Goal: Information Seeking & Learning: Learn about a topic

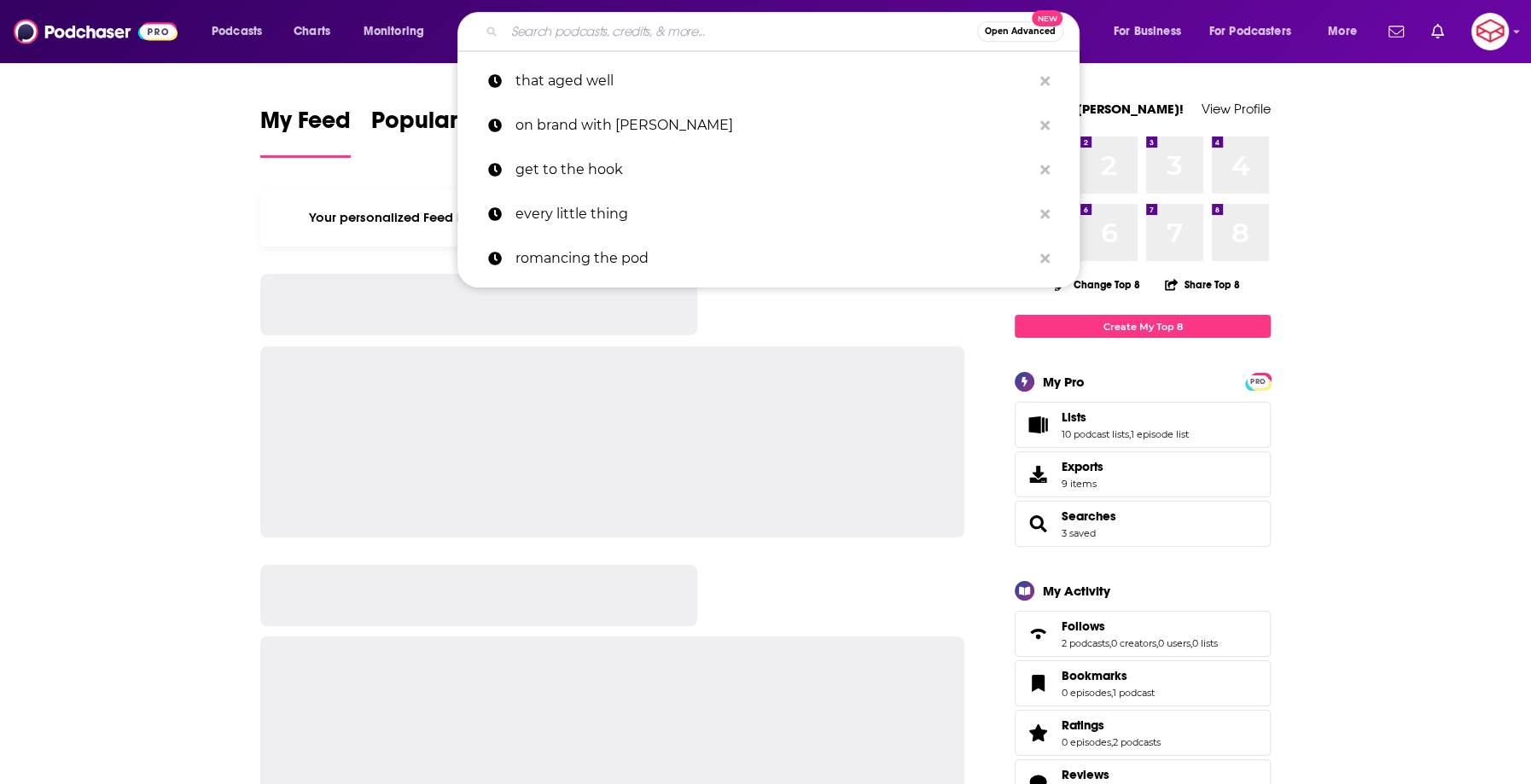
click at [585, 38] on input "Search podcasts, credits, & more..." at bounding box center [740, 31] width 473 height 27
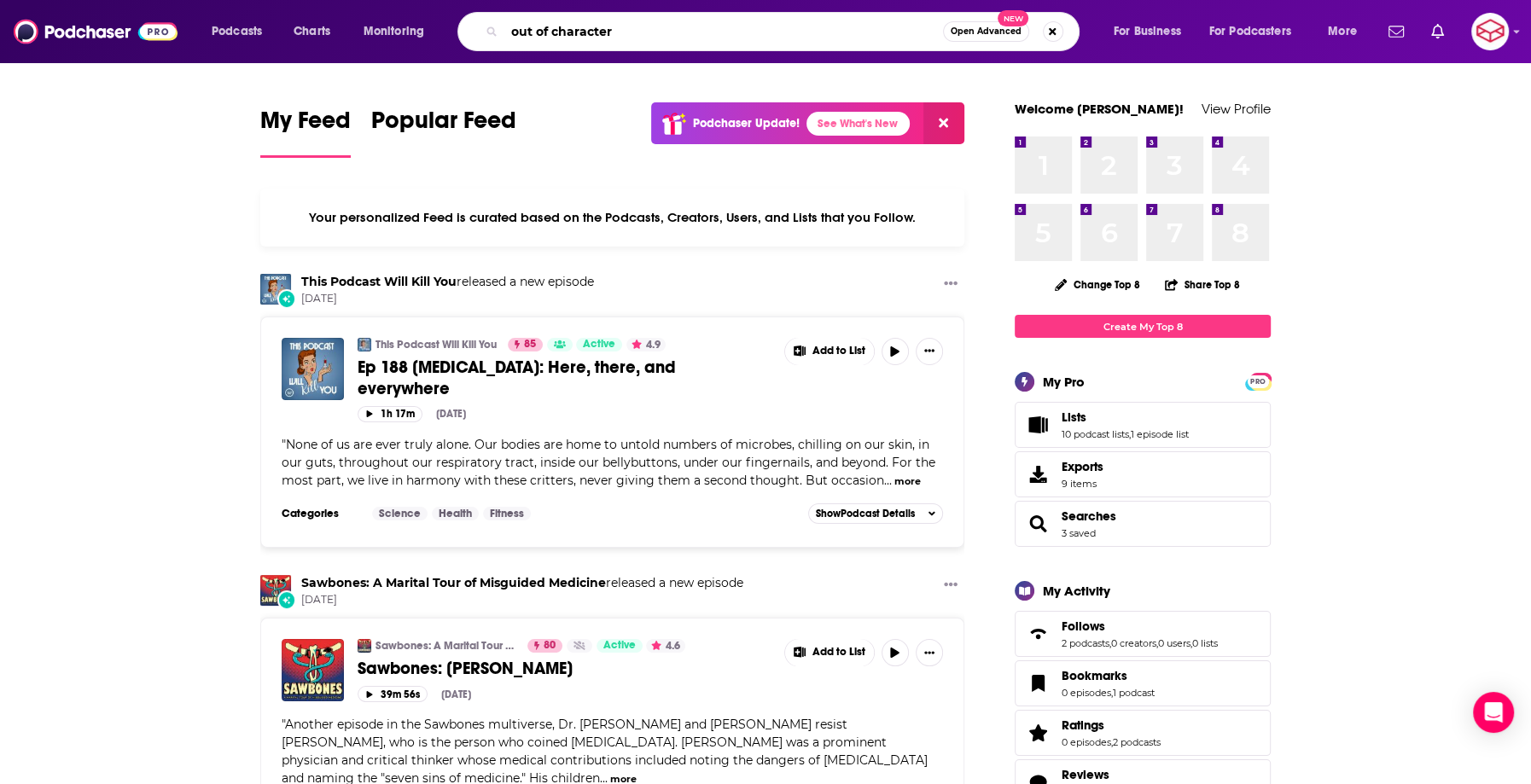
type input "out of character"
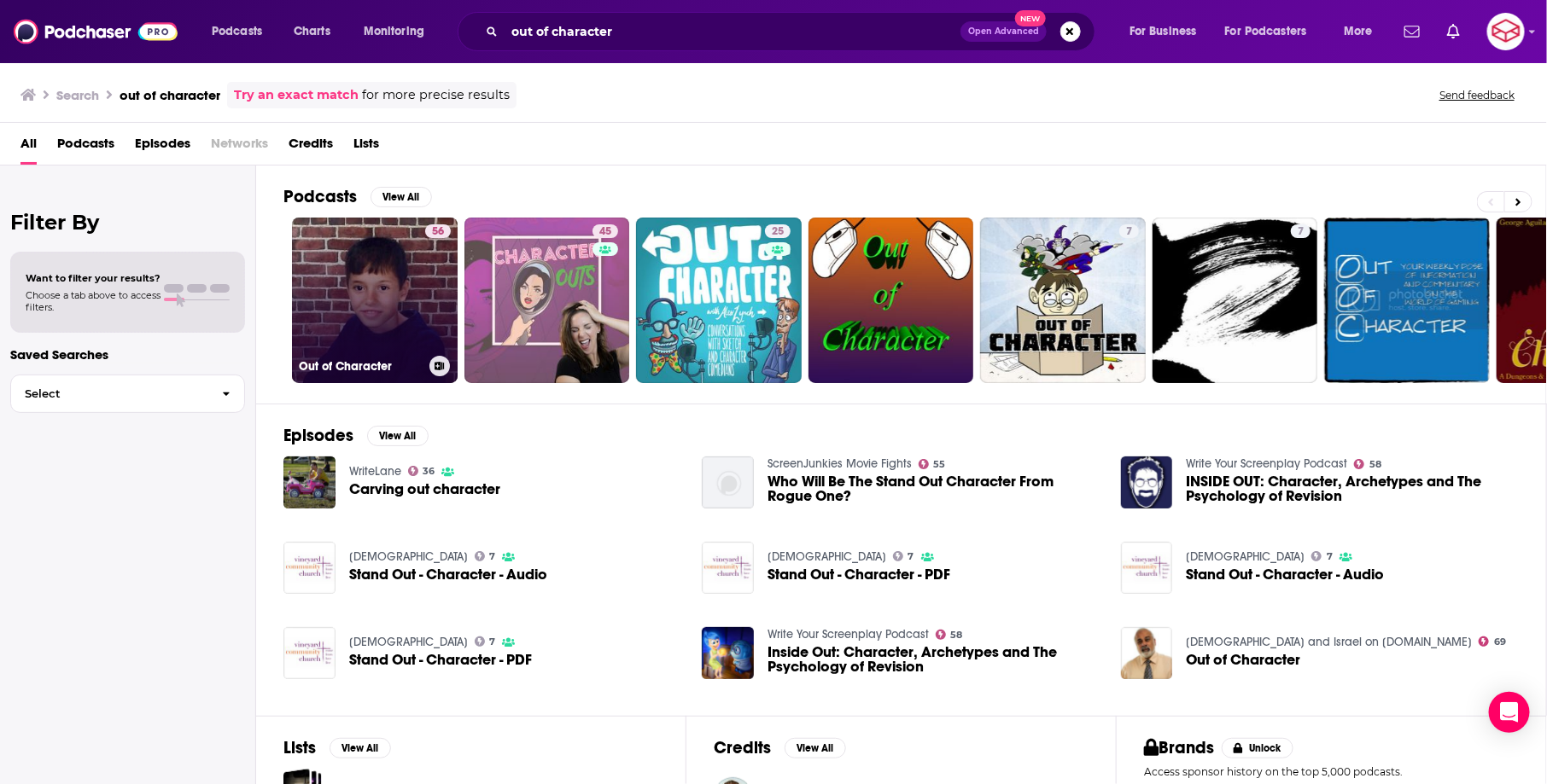
click at [358, 258] on link "56 Out of Character" at bounding box center [374, 301] width 166 height 166
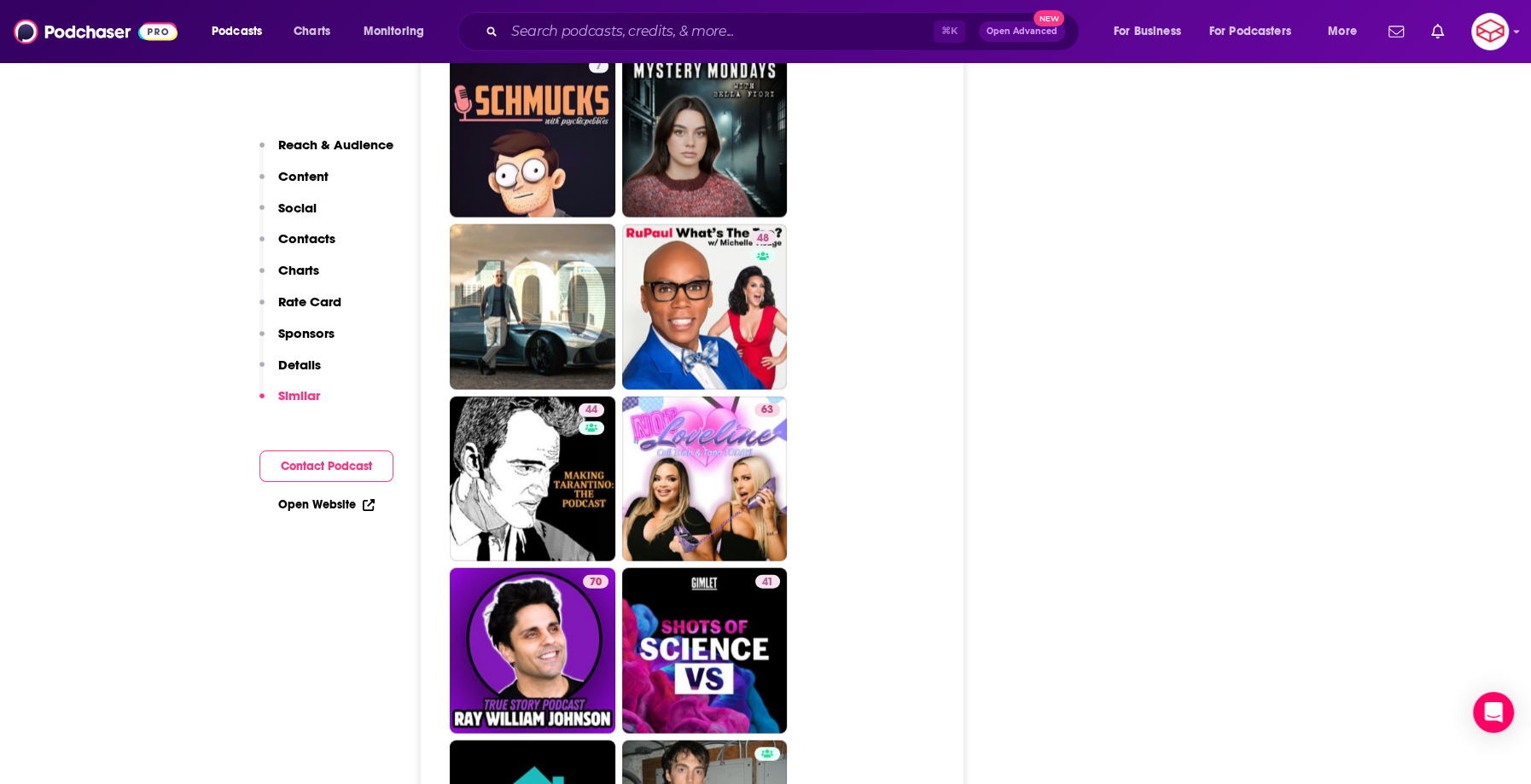
scroll to position [3509, 0]
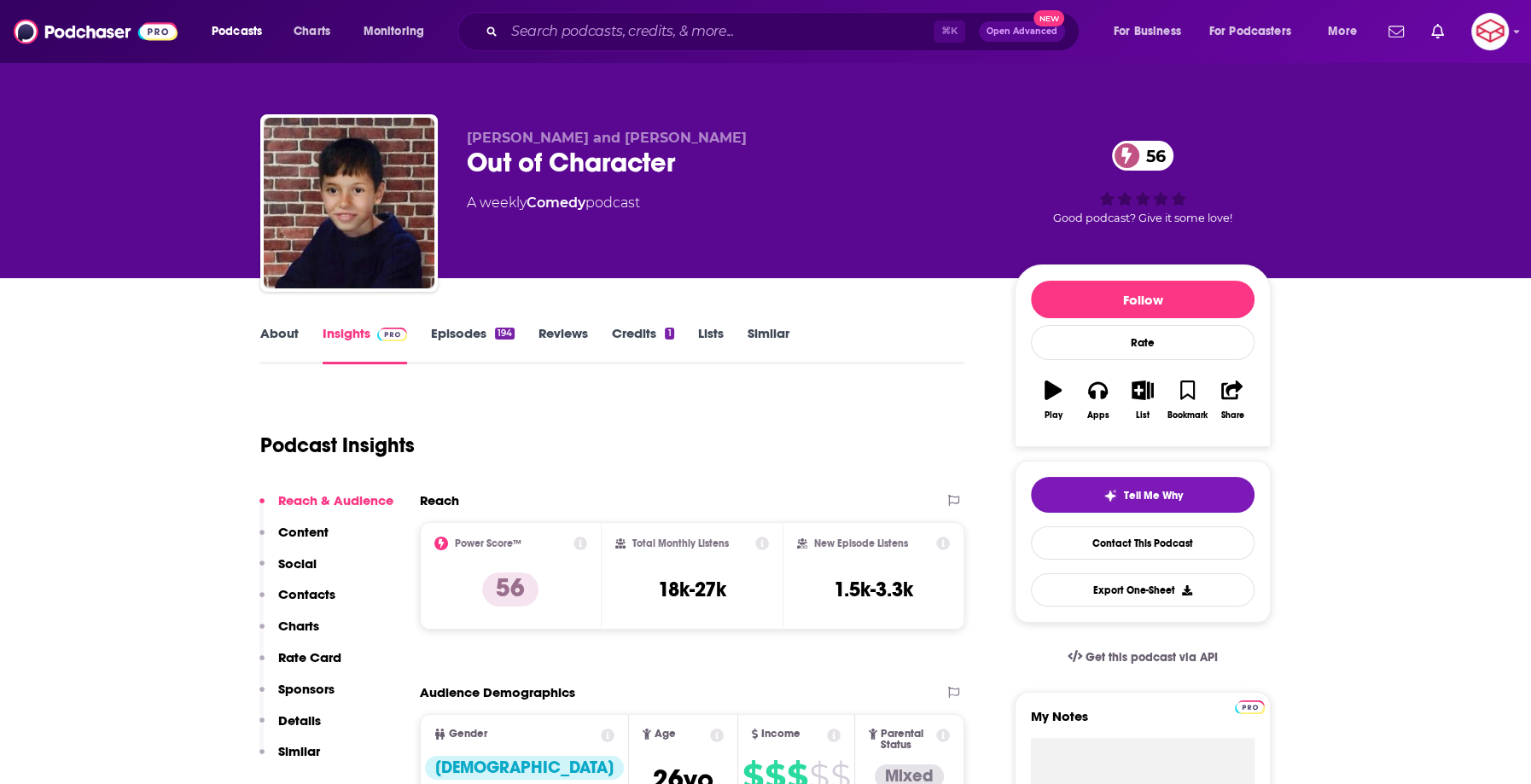
click at [275, 335] on link "About" at bounding box center [279, 344] width 39 height 39
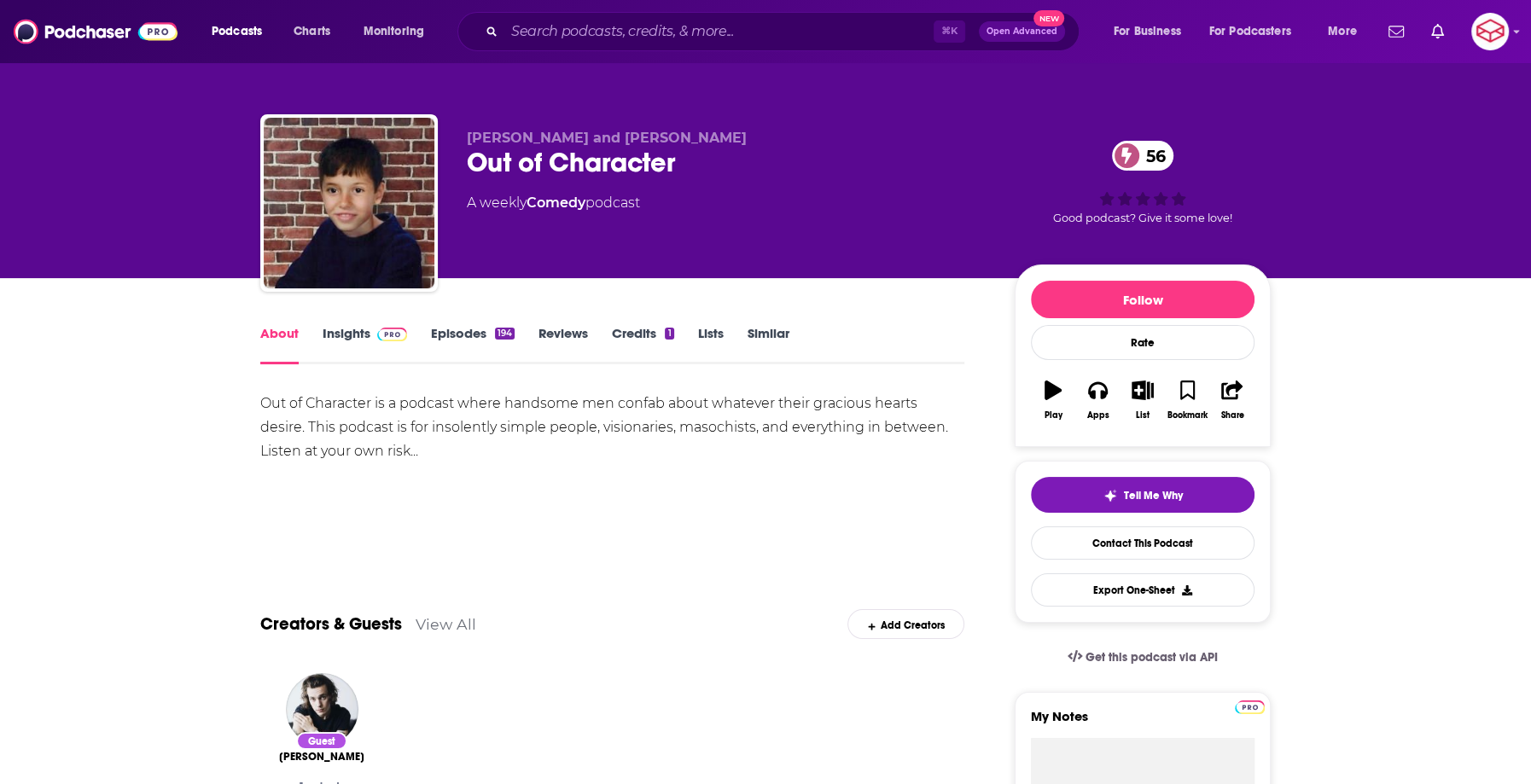
click at [387, 335] on img at bounding box center [391, 334] width 30 height 13
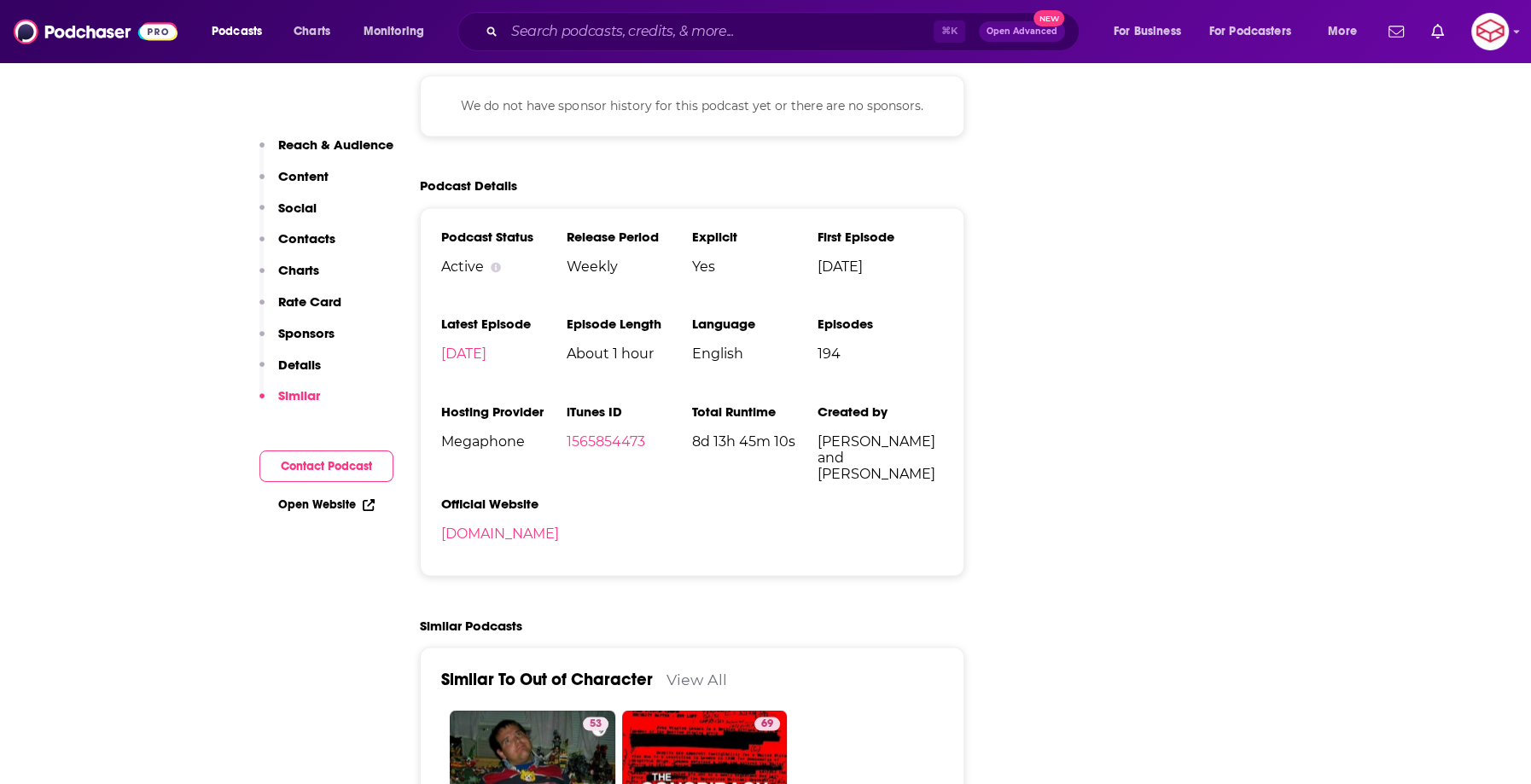
scroll to position [2679, 0]
click at [608, 433] on link "1565854473" at bounding box center [607, 441] width 79 height 16
